Goal: Task Accomplishment & Management: Manage account settings

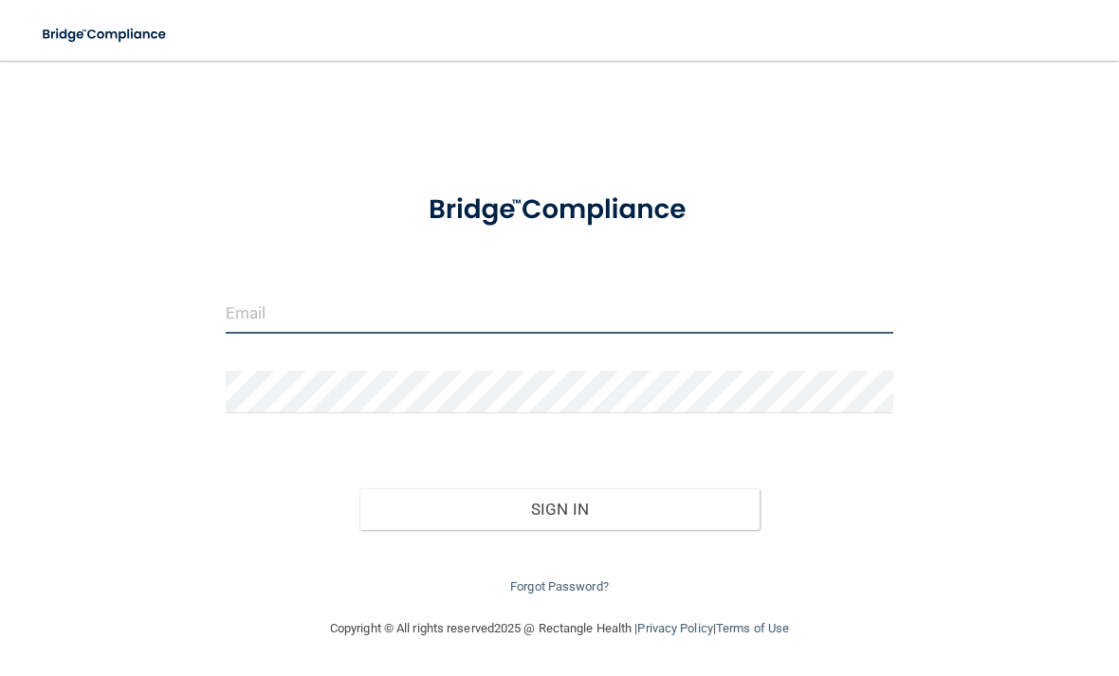
click at [596, 299] on input "email" at bounding box center [559, 312] width 667 height 43
type input "[EMAIL_ADDRESS][DOMAIN_NAME]"
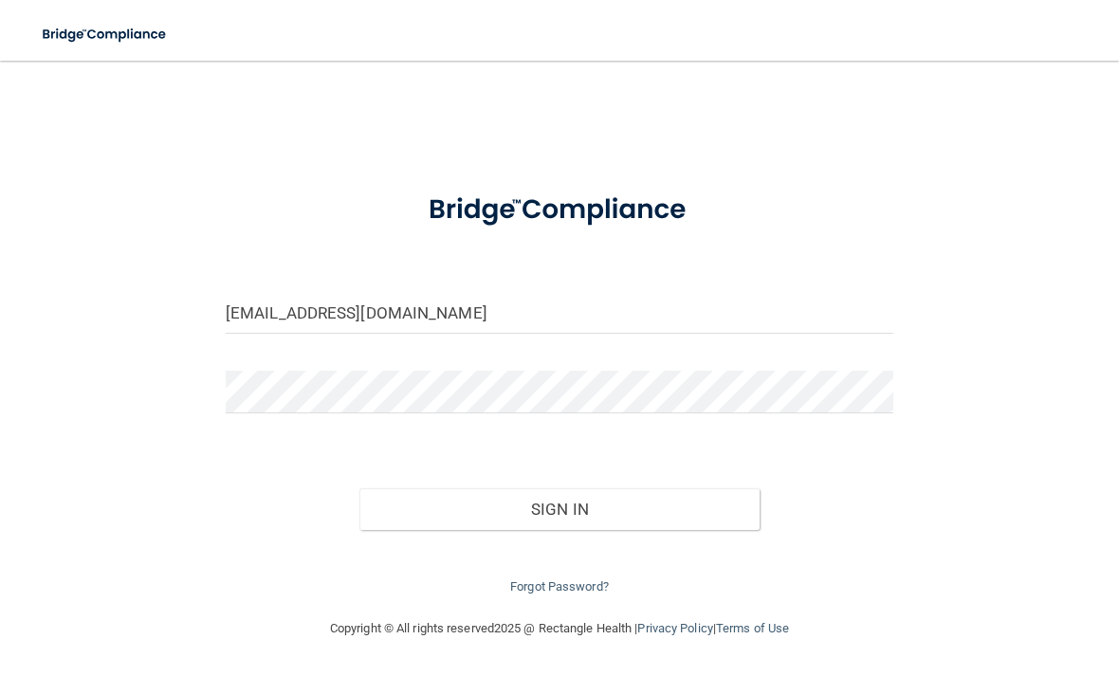
click at [423, 358] on form "[EMAIL_ADDRESS][DOMAIN_NAME] Invalid email/password. You don't have permission …" at bounding box center [559, 386] width 667 height 424
click at [558, 504] on button "Sign In" at bounding box center [559, 509] width 400 height 42
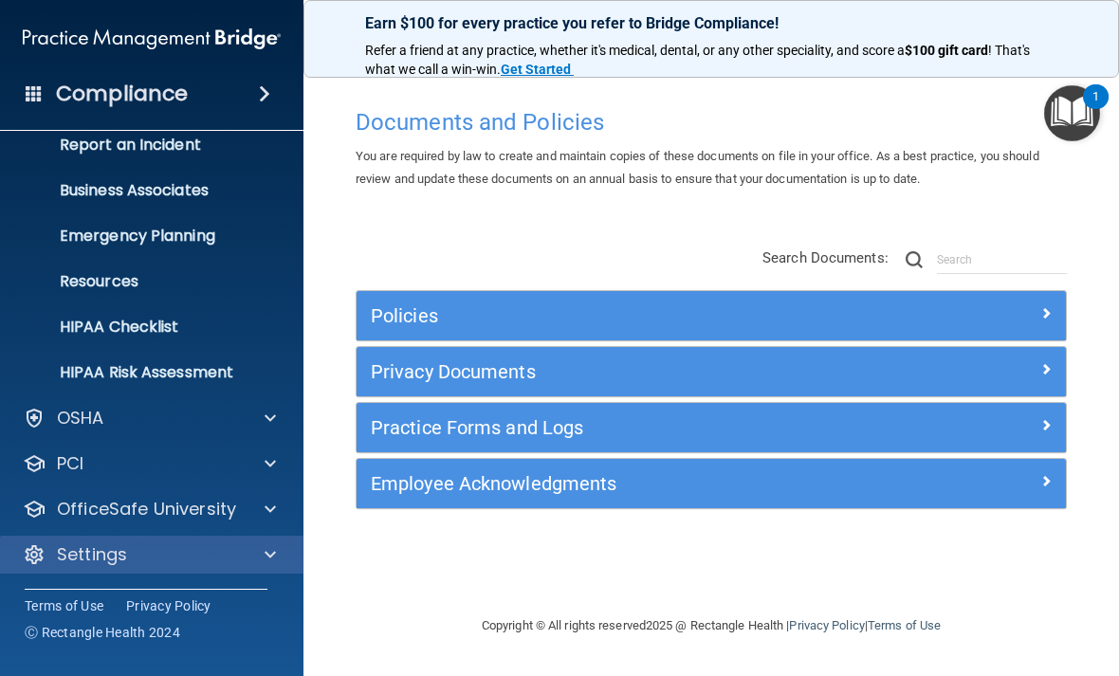
click at [75, 557] on p "Settings" at bounding box center [92, 554] width 70 height 23
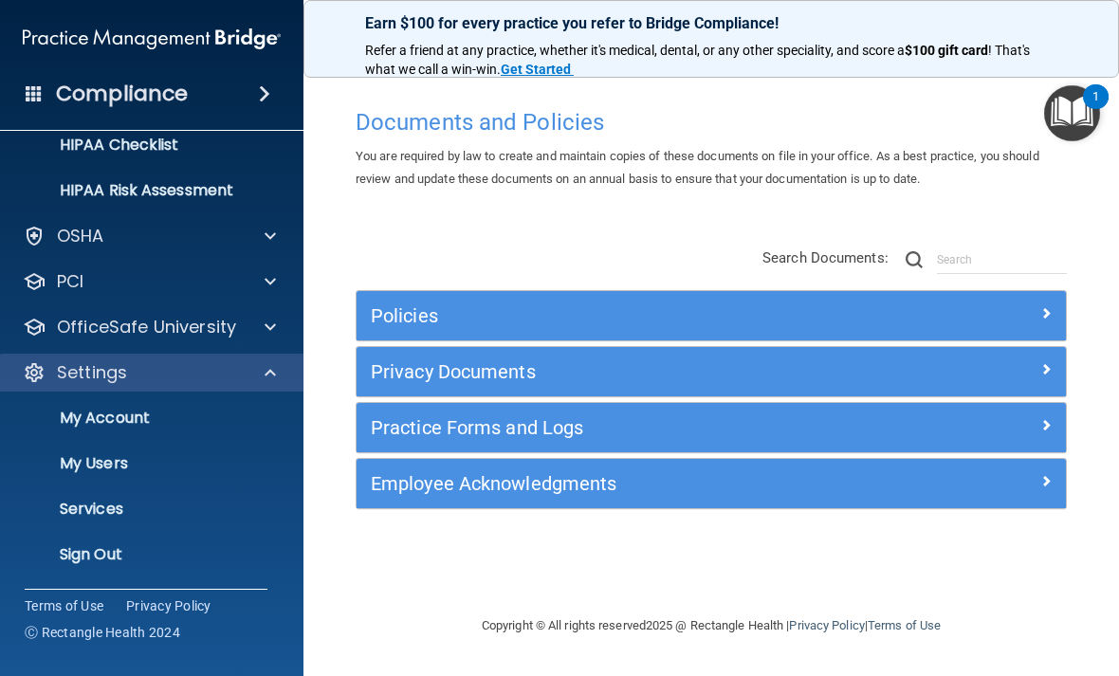
scroll to position [293, 0]
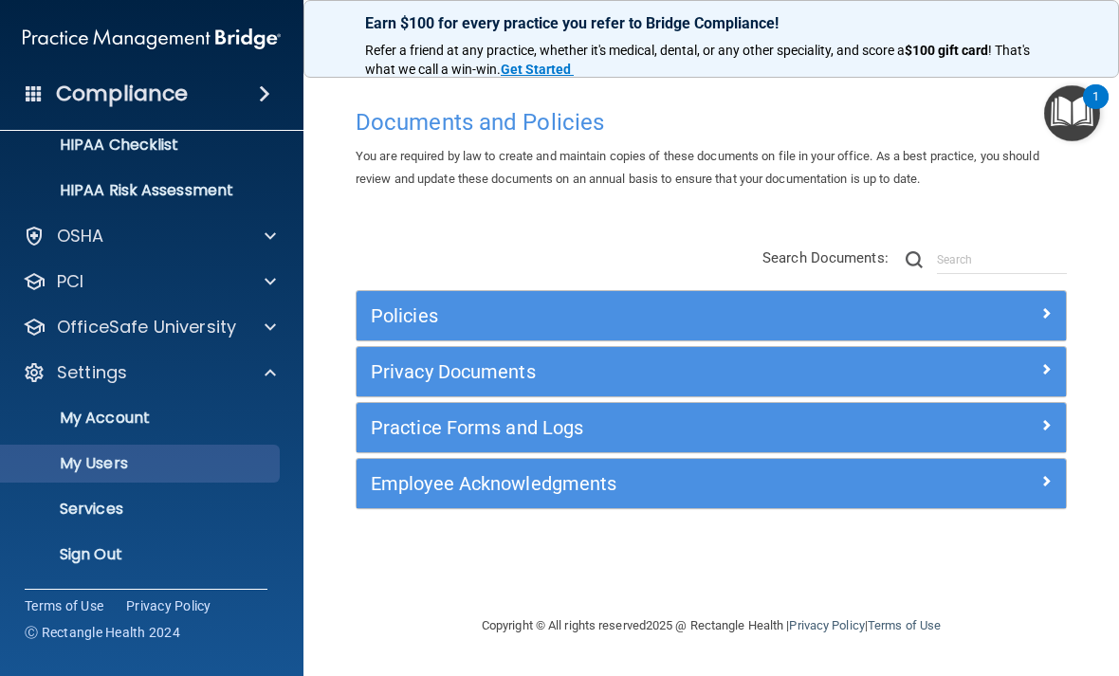
click at [79, 455] on p "My Users" at bounding box center [141, 463] width 259 height 19
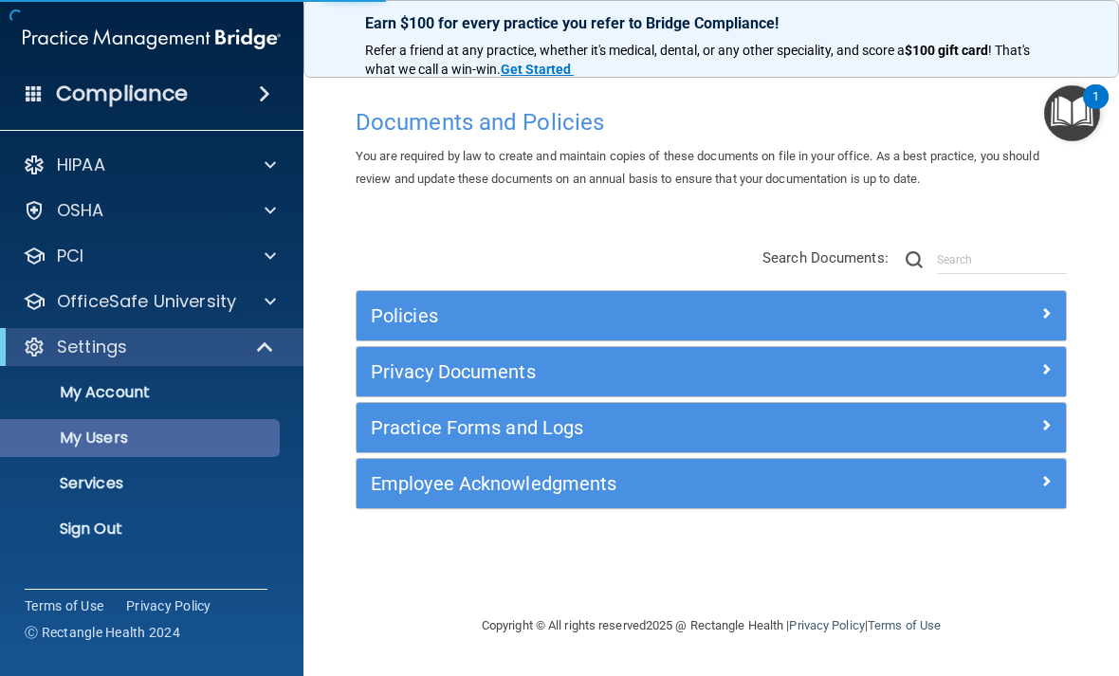
select select "20"
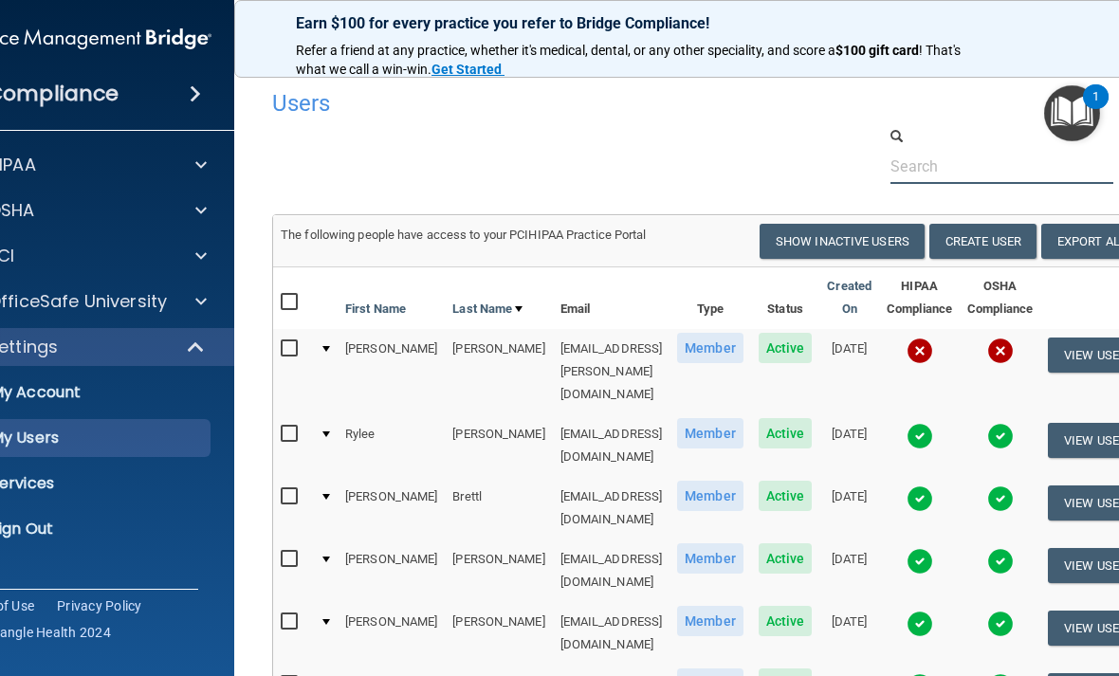
click at [978, 162] on input "text" at bounding box center [1001, 166] width 223 height 35
type input "F"
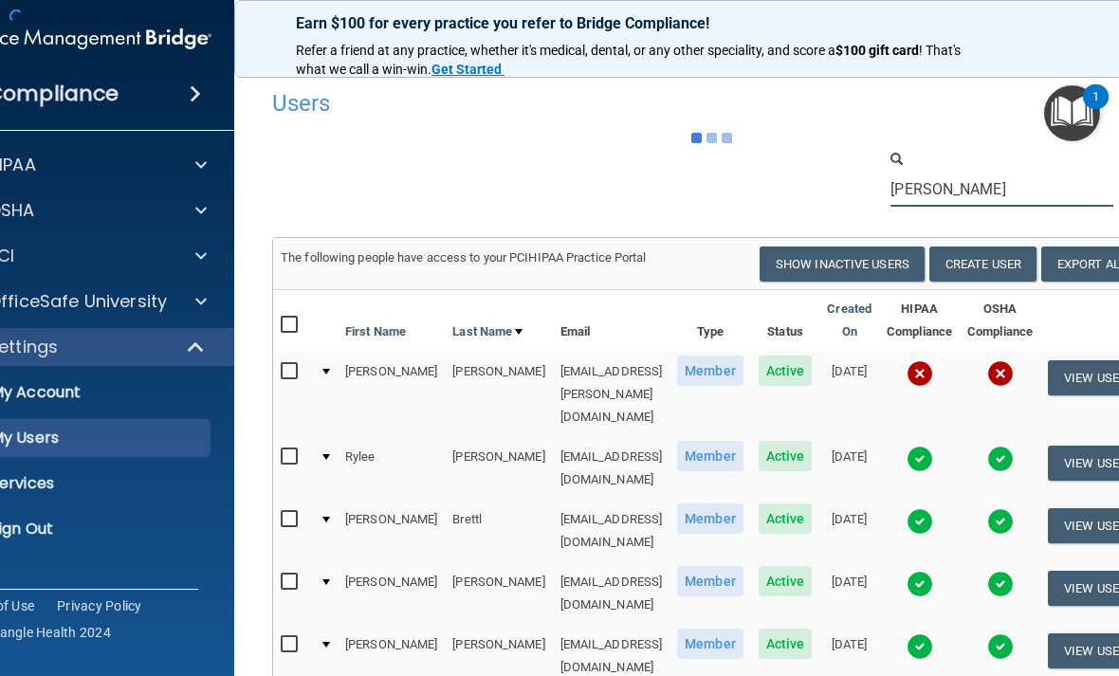
type input "[PERSON_NAME]"
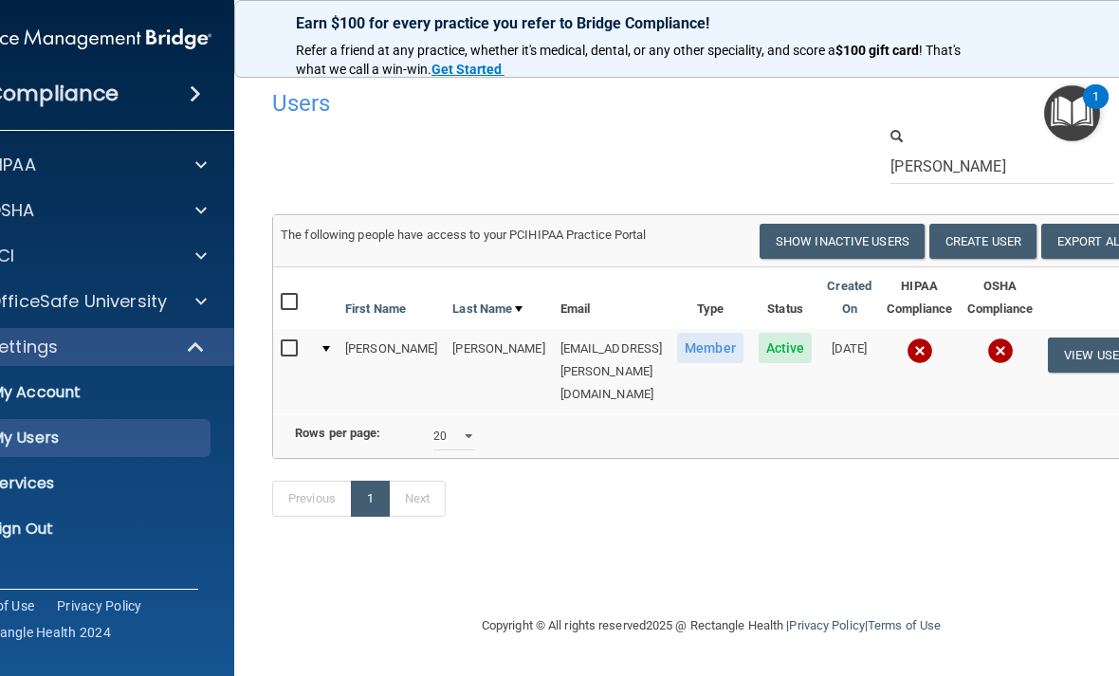
click at [302, 356] on input "checkbox" at bounding box center [292, 348] width 22 height 15
checkbox input "true"
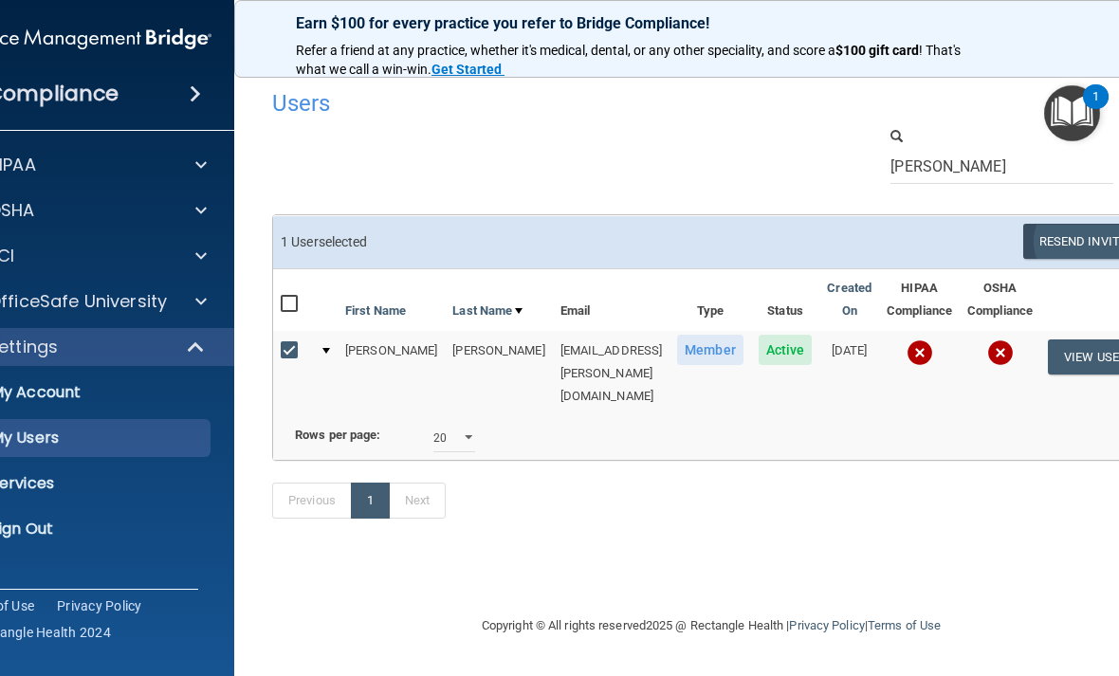
click at [1048, 227] on button "Resend Invite" at bounding box center [1082, 241] width 119 height 35
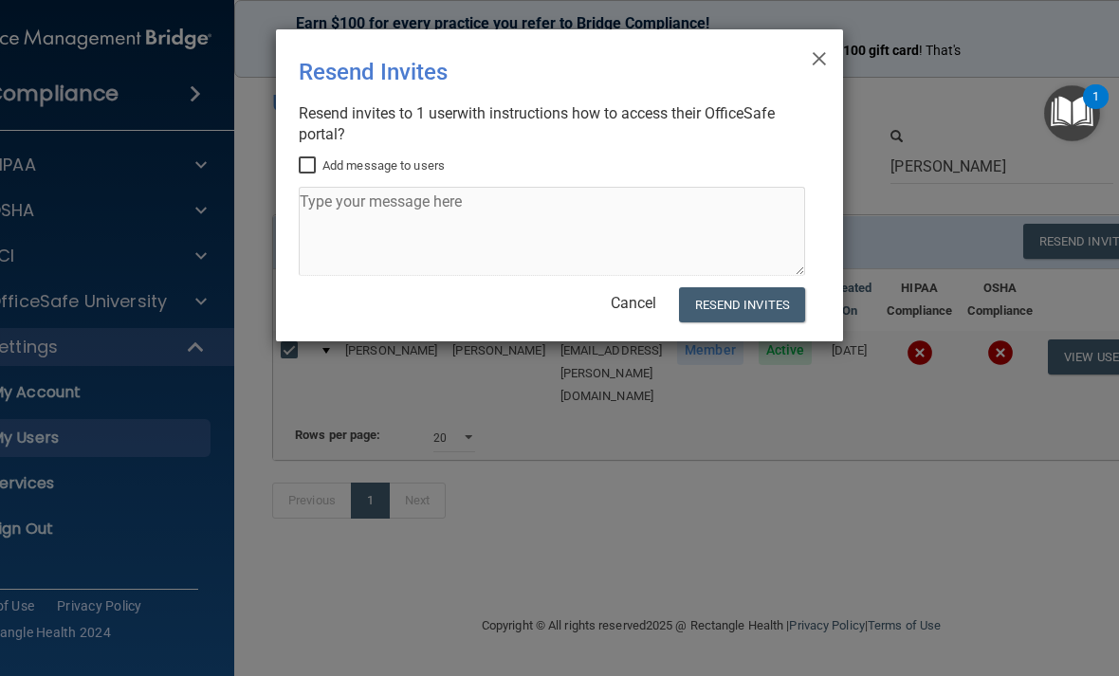
click at [320, 155] on label "Add message to users" at bounding box center [372, 166] width 146 height 23
click at [320, 158] on input "Add message to users" at bounding box center [310, 165] width 22 height 15
checkbox input "true"
click at [420, 211] on textarea at bounding box center [552, 231] width 506 height 89
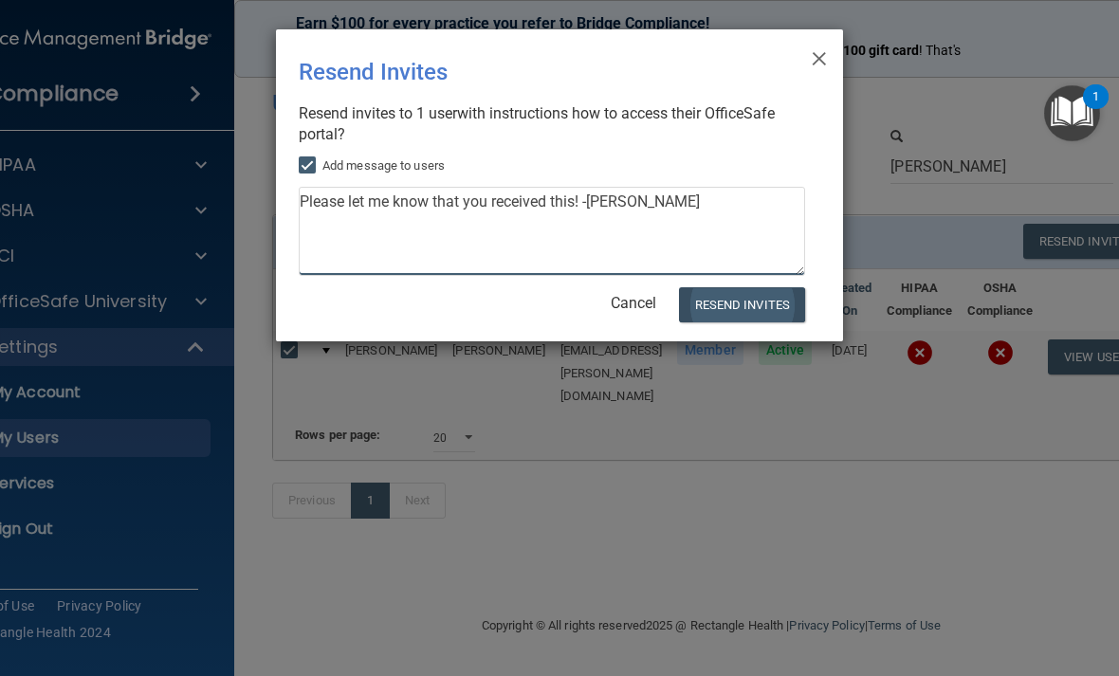
type textarea "Please let me know that you received this! -[PERSON_NAME]"
click at [759, 292] on button "Resend Invites" at bounding box center [742, 304] width 126 height 35
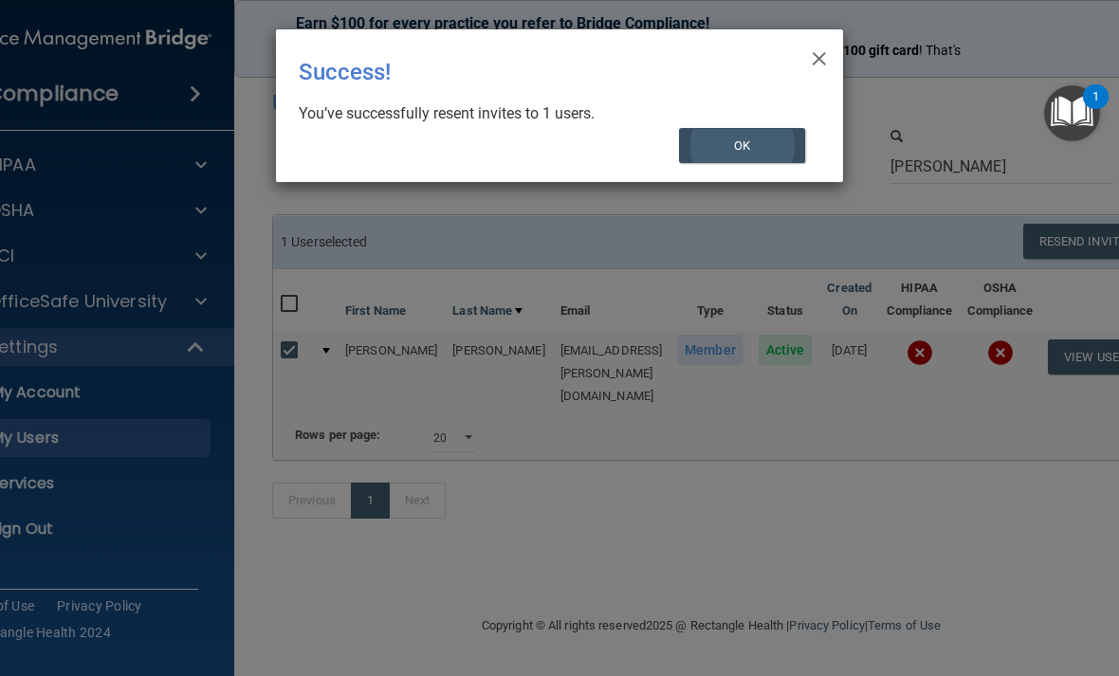
click at [781, 142] on button "OK" at bounding box center [742, 145] width 127 height 35
